Goal: Transaction & Acquisition: Purchase product/service

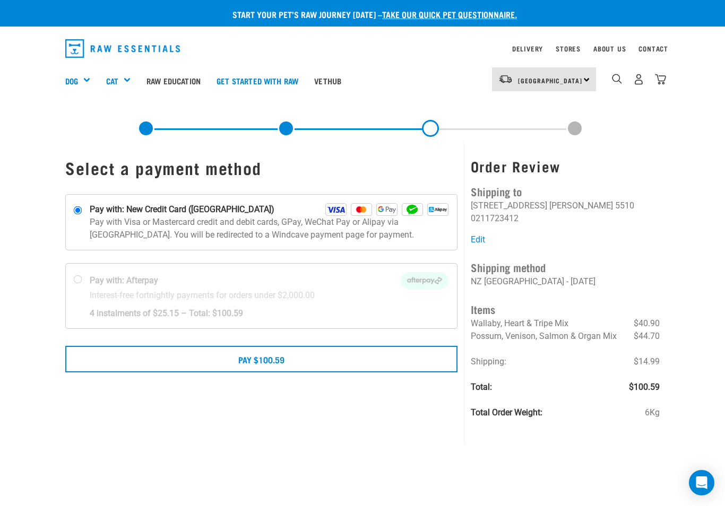
click at [87, 76] on div "Dog" at bounding box center [81, 80] width 33 height 42
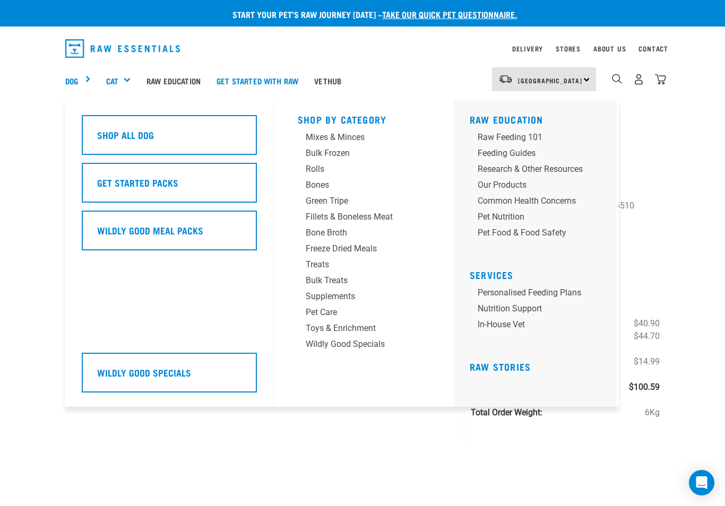
click at [329, 141] on div "Mixes & Minces" at bounding box center [355, 137] width 99 height 13
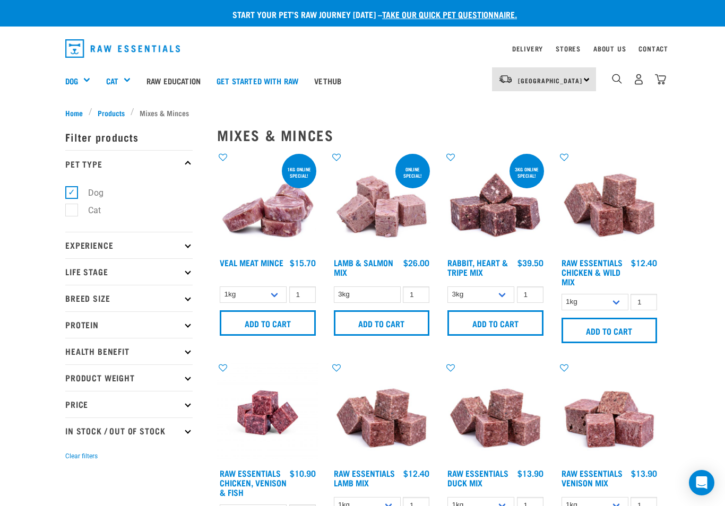
click at [374, 320] on input "Add to cart" at bounding box center [382, 323] width 96 height 25
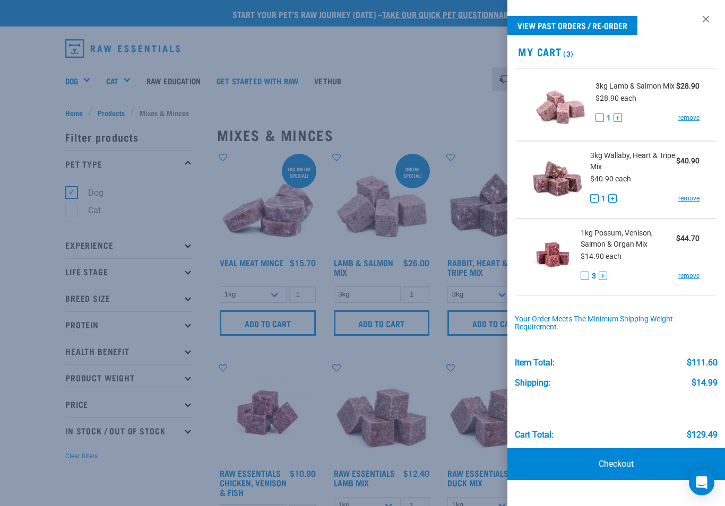
click at [424, 96] on div at bounding box center [362, 253] width 725 height 506
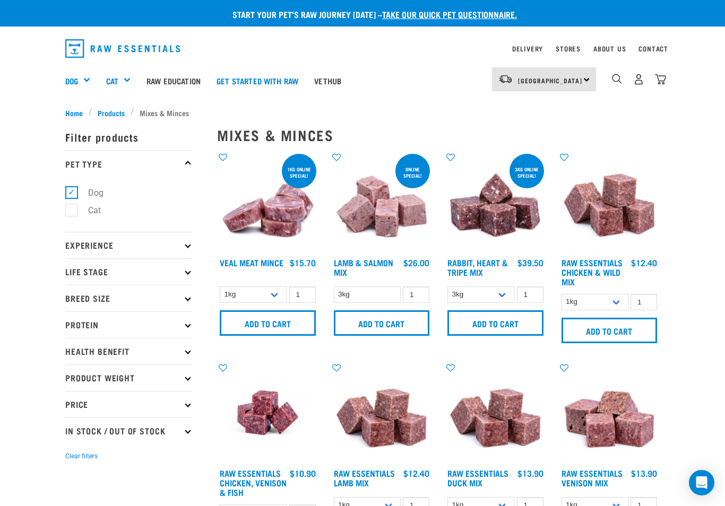
click at [487, 319] on input "Add to cart" at bounding box center [495, 323] width 96 height 25
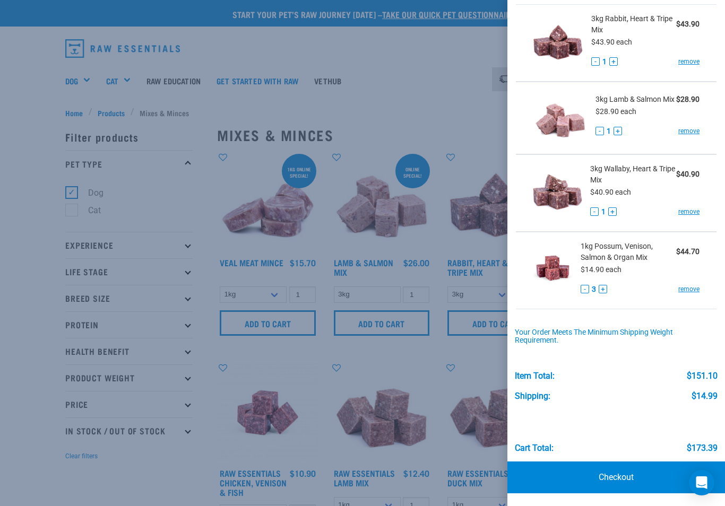
scroll to position [68, 0]
click at [685, 208] on link "remove" at bounding box center [688, 212] width 21 height 10
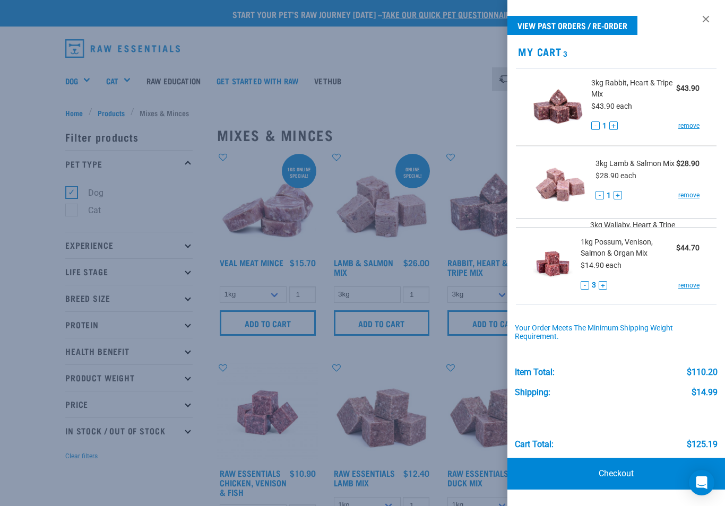
scroll to position [0, 0]
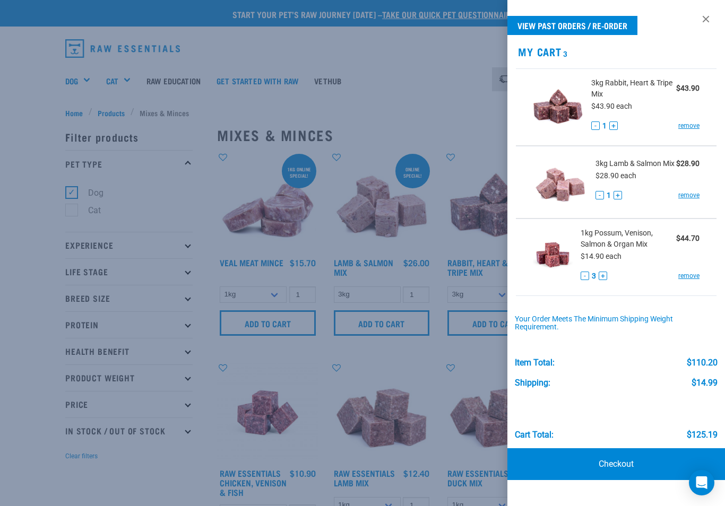
click at [616, 465] on link "Checkout" at bounding box center [616, 465] width 218 height 32
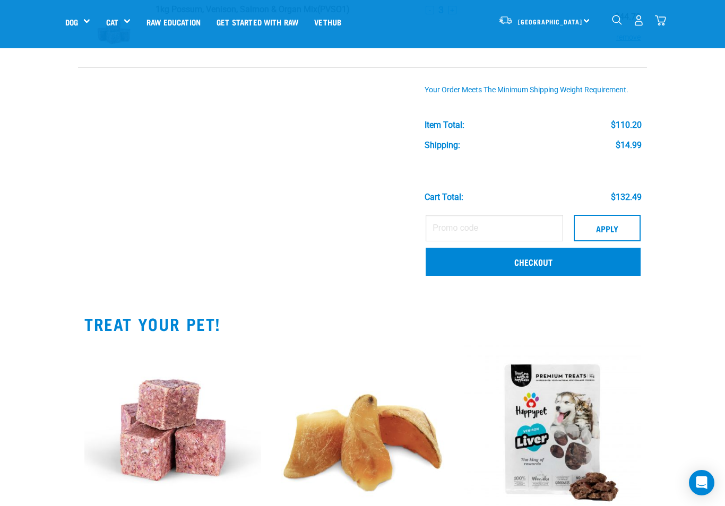
scroll to position [239, 0]
click at [534, 257] on link "Checkout" at bounding box center [533, 262] width 215 height 28
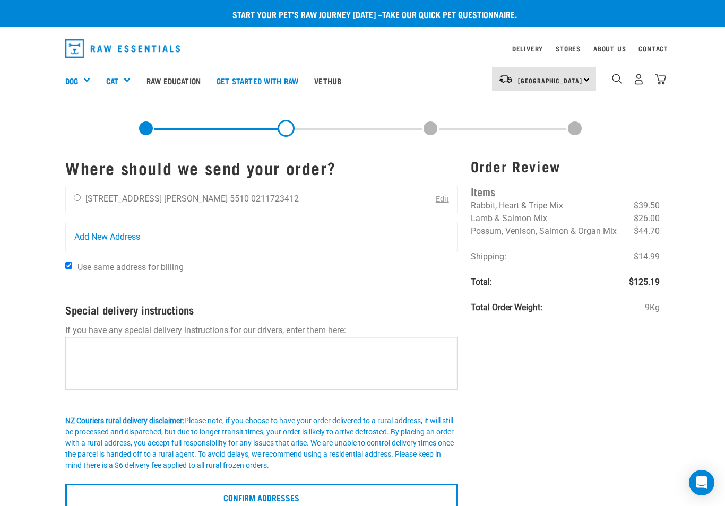
click at [79, 188] on div "Dawn Livesey 15 Edinburgh Street Levin 5510 0211723412" at bounding box center [186, 199] width 241 height 27
click at [79, 196] on input "radio" at bounding box center [77, 197] width 7 height 7
radio input "true"
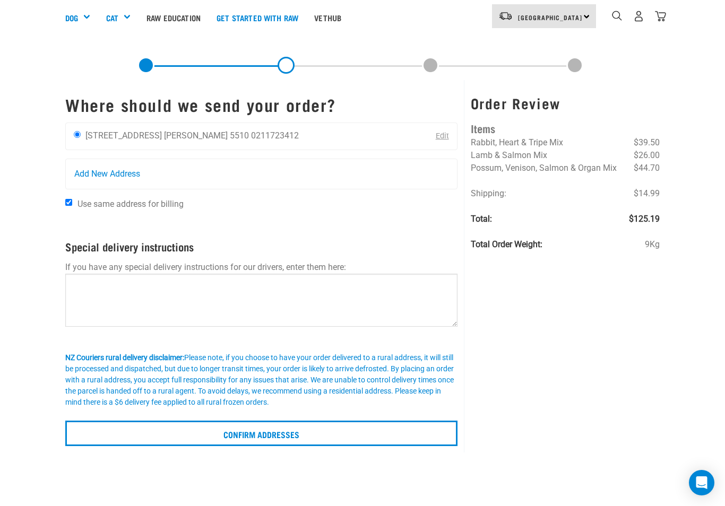
scroll to position [63, 0]
click at [303, 434] on input "Confirm addresses" at bounding box center [261, 433] width 392 height 25
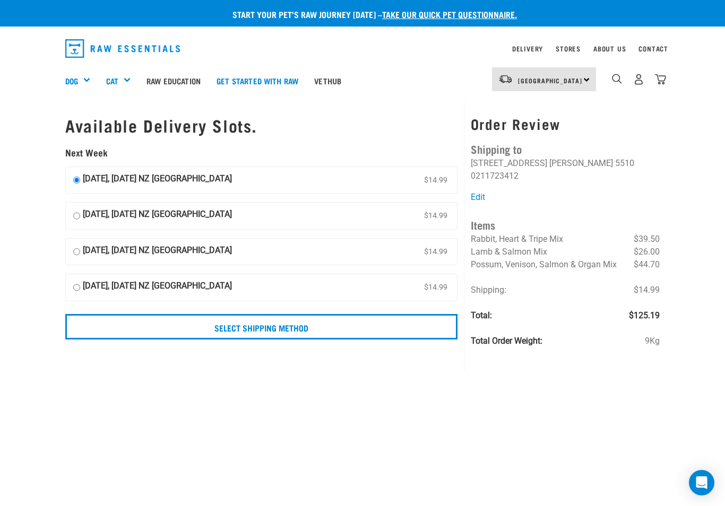
click at [266, 322] on input "Select Shipping Method" at bounding box center [261, 326] width 392 height 25
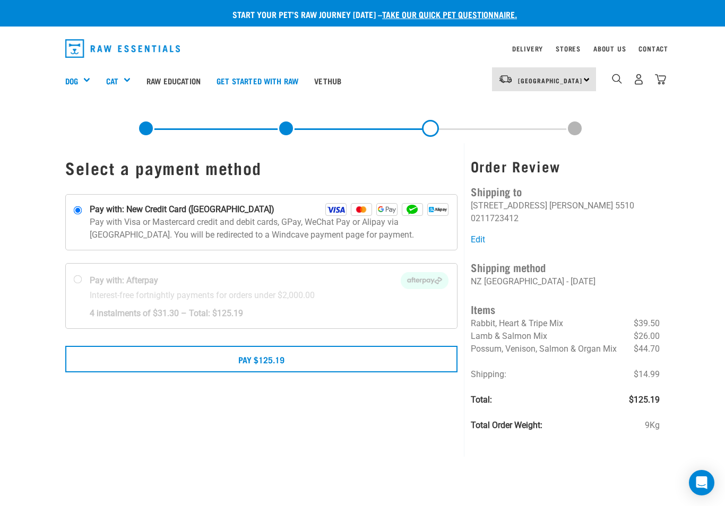
click at [78, 282] on div at bounding box center [261, 296] width 391 height 64
click at [78, 282] on input "Pay with: Afterpay Interest-free fortnightly payments for orders under $2,000.00" at bounding box center [78, 279] width 8 height 8
radio input "true"
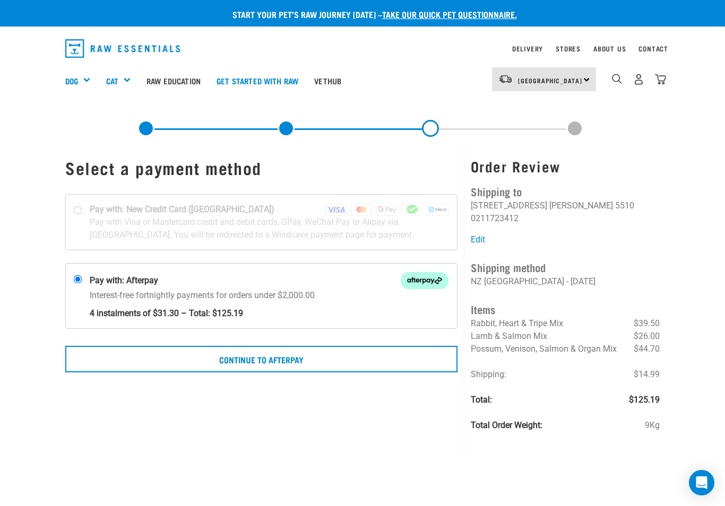
click at [296, 358] on button "Continue to Afterpay" at bounding box center [261, 359] width 392 height 27
click at [281, 363] on button "Confirm Payment" at bounding box center [261, 359] width 392 height 27
